Goal: Find specific page/section: Find specific page/section

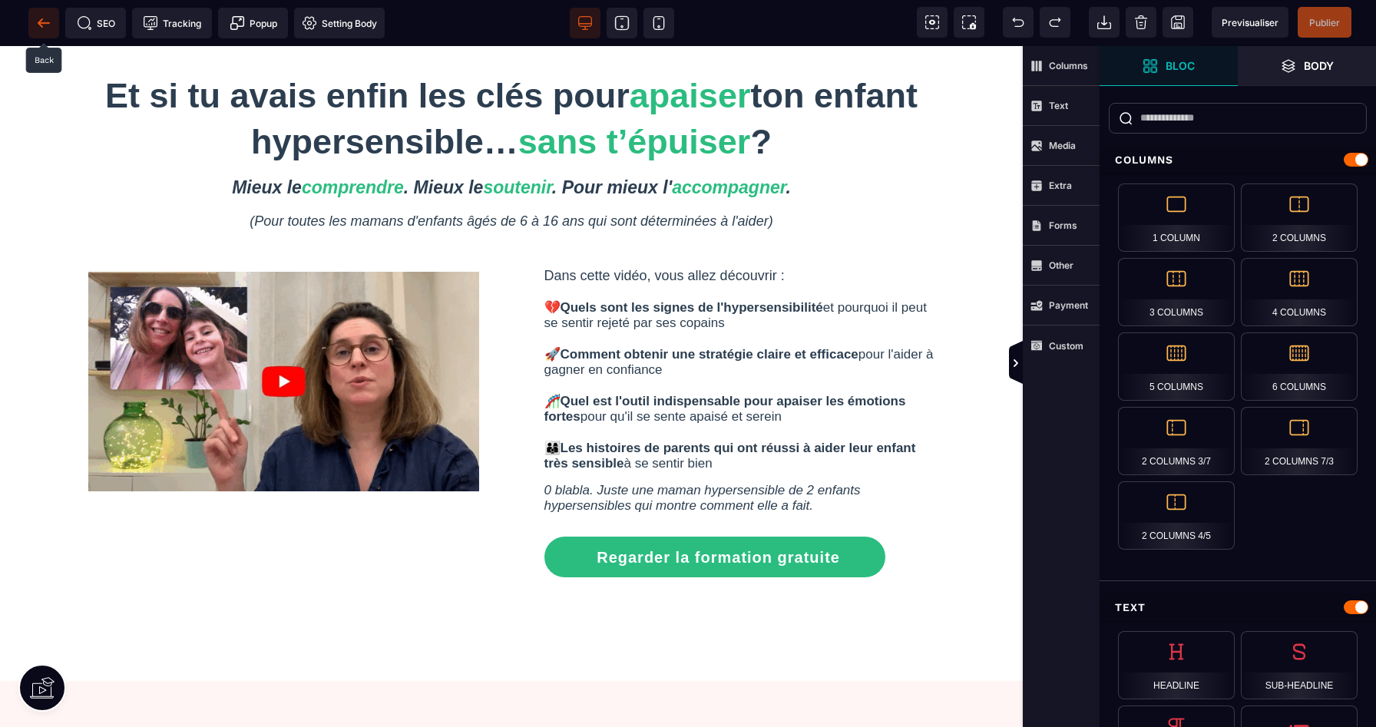
click at [51, 30] on icon at bounding box center [43, 22] width 15 height 15
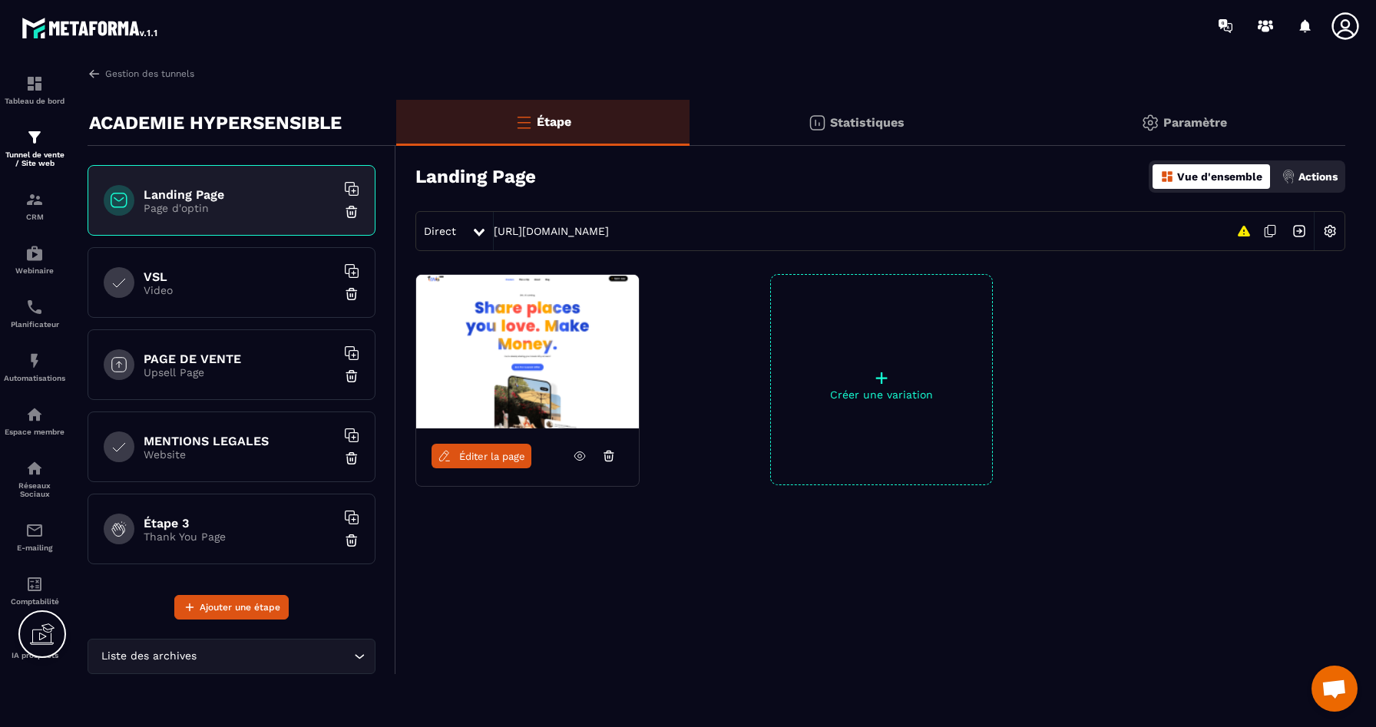
click at [176, 361] on h6 "PAGE DE VENTE" at bounding box center [240, 359] width 192 height 15
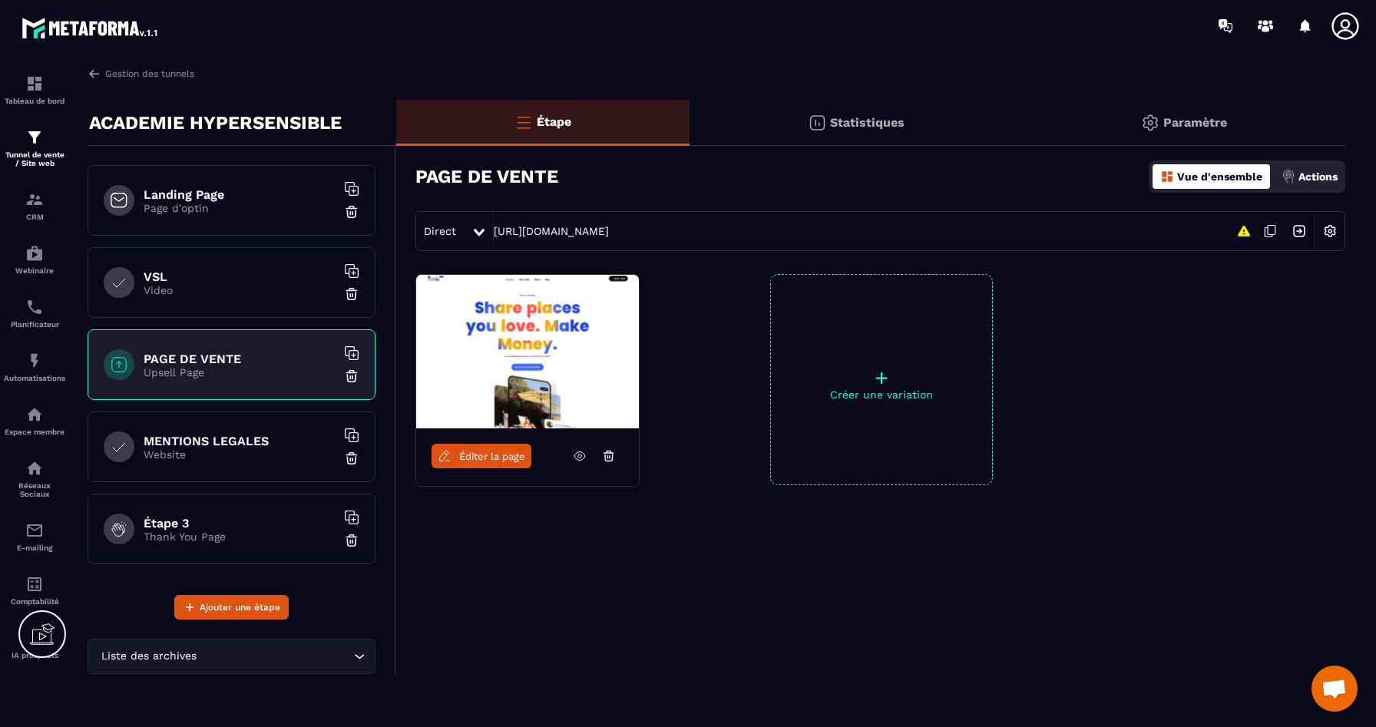
click at [474, 452] on span "Éditer la page" at bounding box center [492, 457] width 66 height 12
